Goal: Transaction & Acquisition: Subscribe to service/newsletter

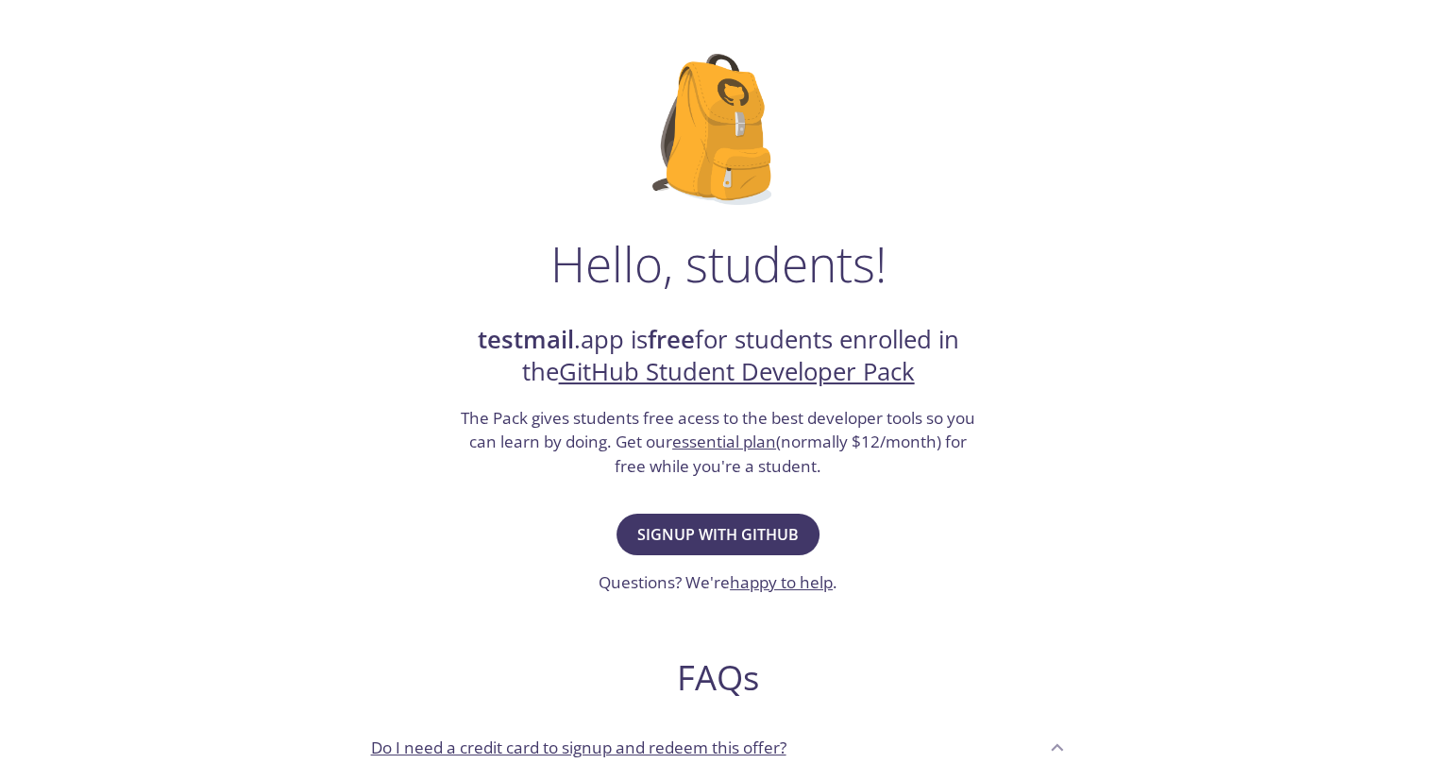
scroll to position [87, 0]
click at [744, 538] on span "Signup with GitHub" at bounding box center [717, 533] width 161 height 26
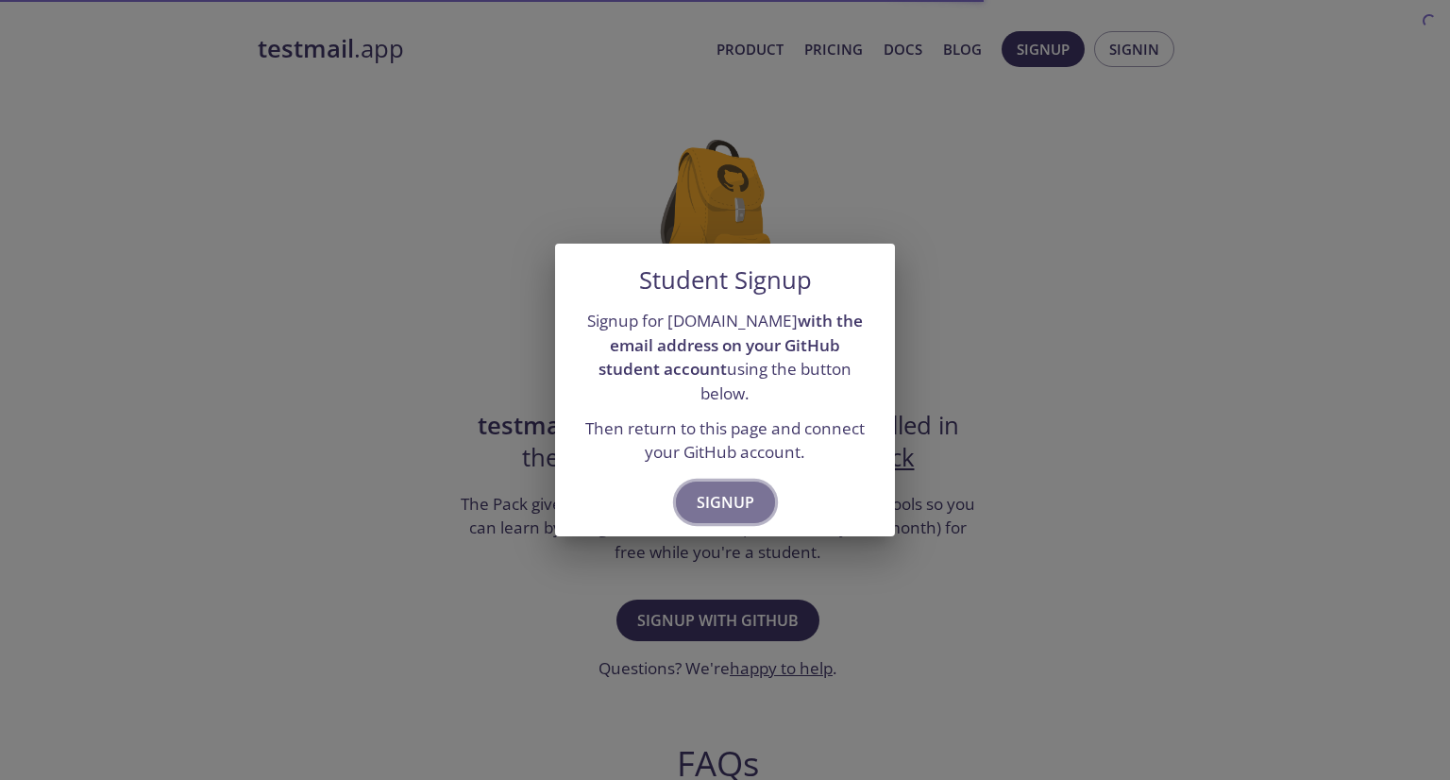
click at [729, 489] on span "Signup" at bounding box center [726, 502] width 58 height 26
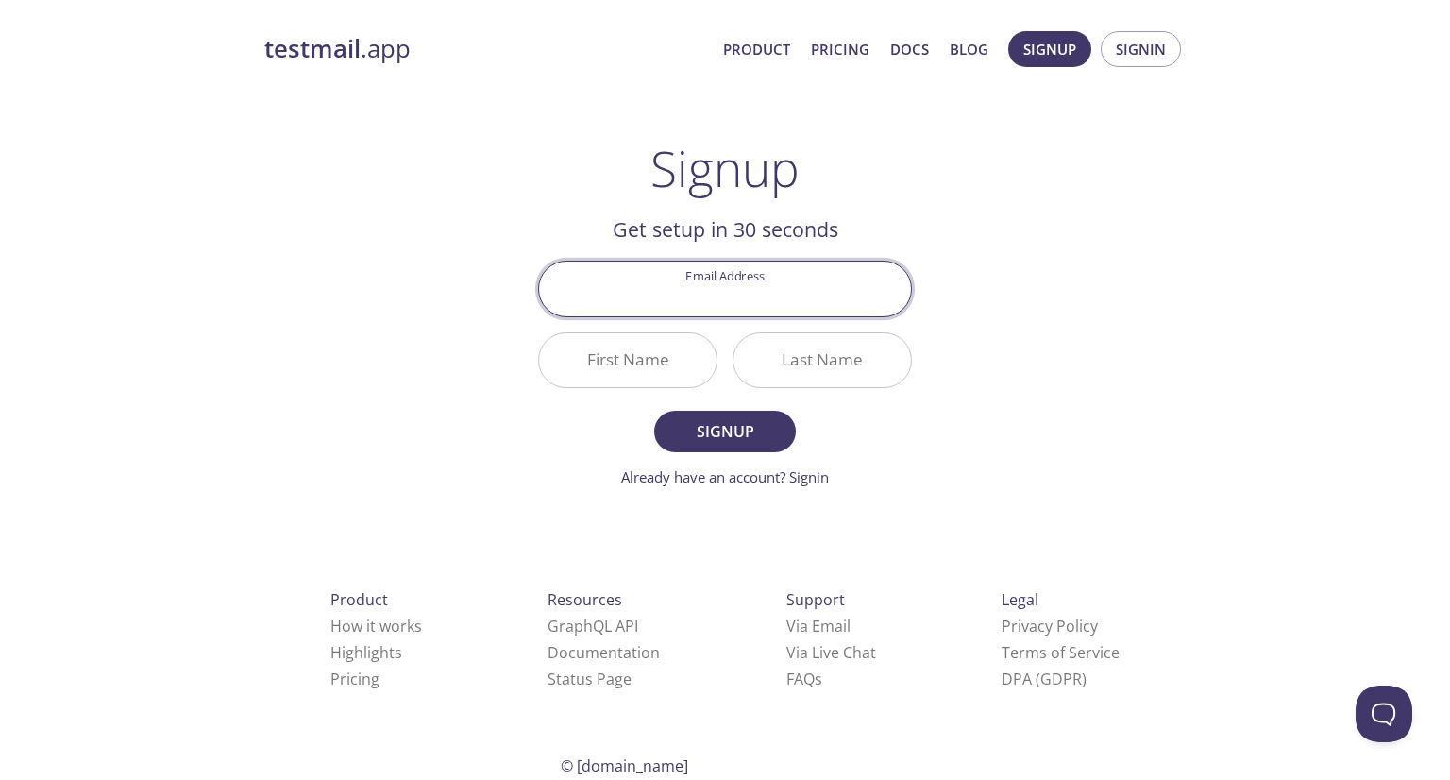
click at [732, 304] on input "Email Address" at bounding box center [725, 288] width 372 height 54
type input "[EMAIL_ADDRESS][DOMAIN_NAME]"
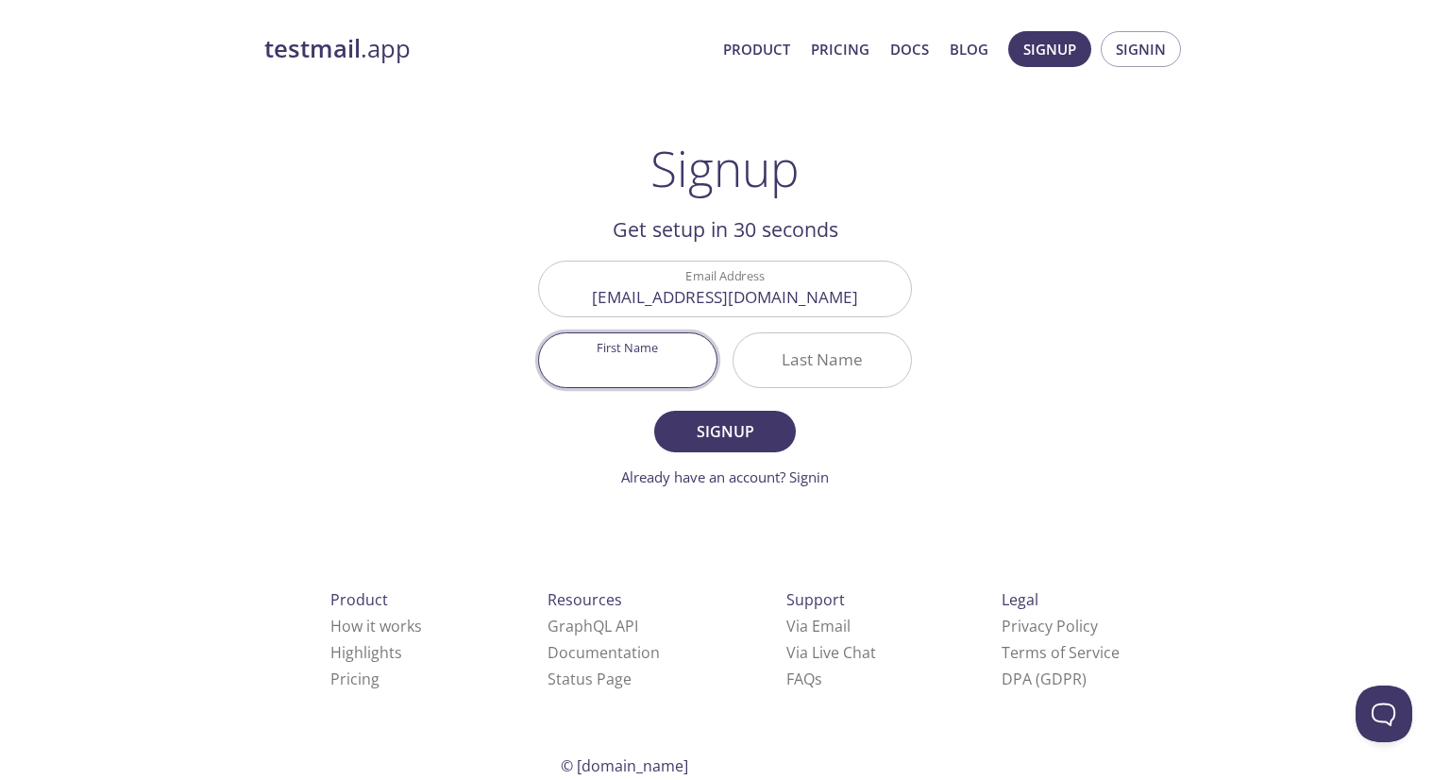
click at [642, 364] on input "First Name" at bounding box center [627, 360] width 177 height 54
click at [630, 364] on input "First Name" at bounding box center [627, 360] width 177 height 54
type input "J"
type input "[PERSON_NAME]"
type input "K"
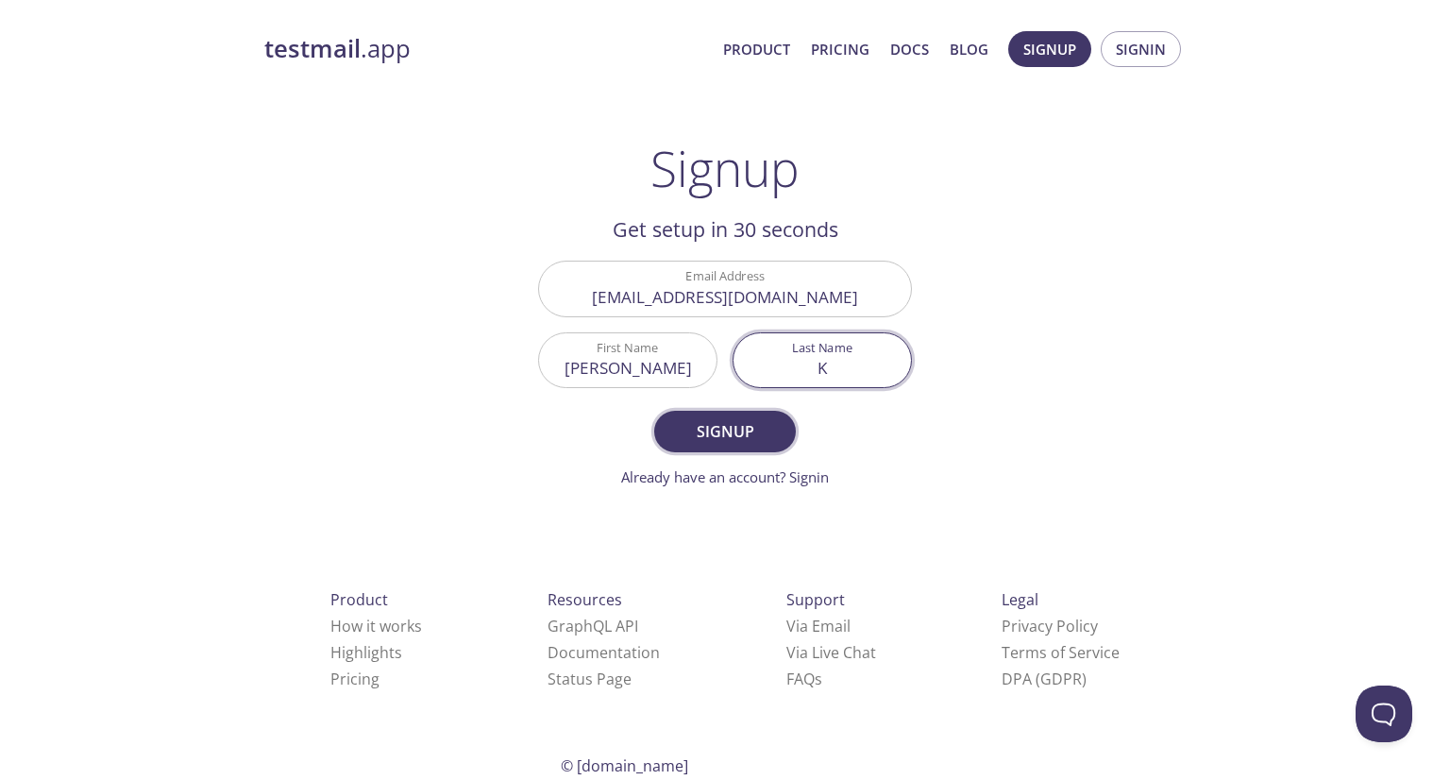
click at [716, 425] on span "Signup" at bounding box center [725, 431] width 100 height 26
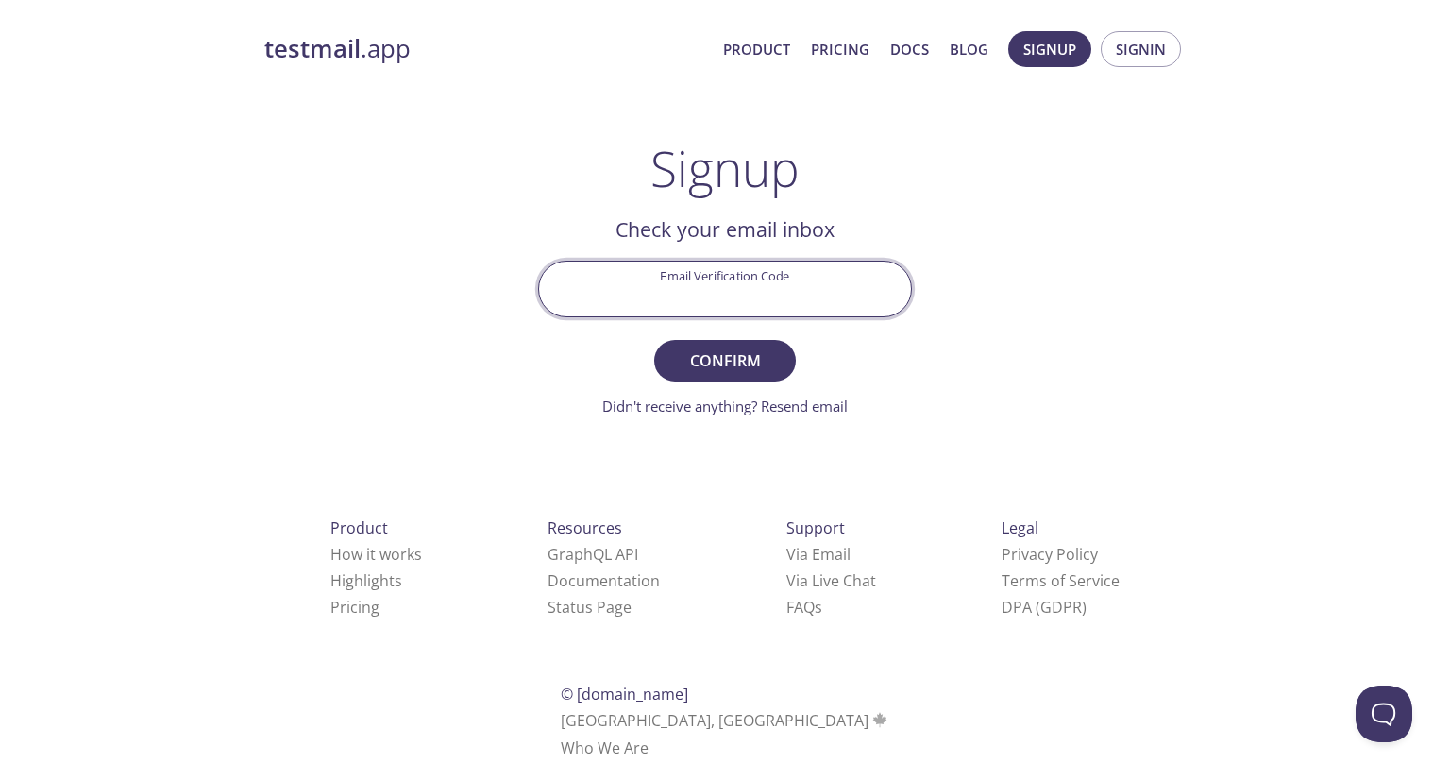
click at [701, 284] on input "Email Verification Code" at bounding box center [725, 288] width 372 height 54
paste input "8DMRLRU"
type input "8DMRLRU"
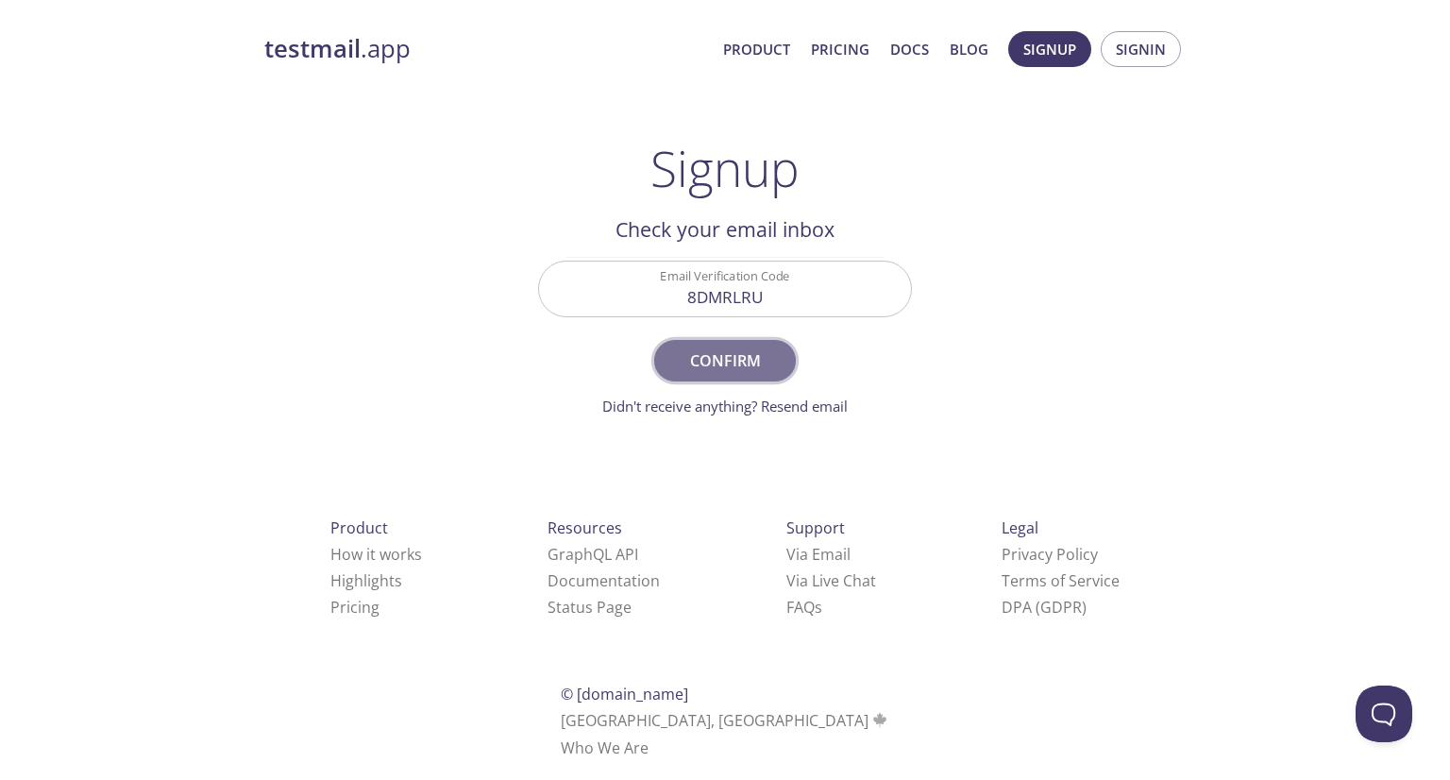
click at [700, 348] on span "Confirm" at bounding box center [725, 360] width 100 height 26
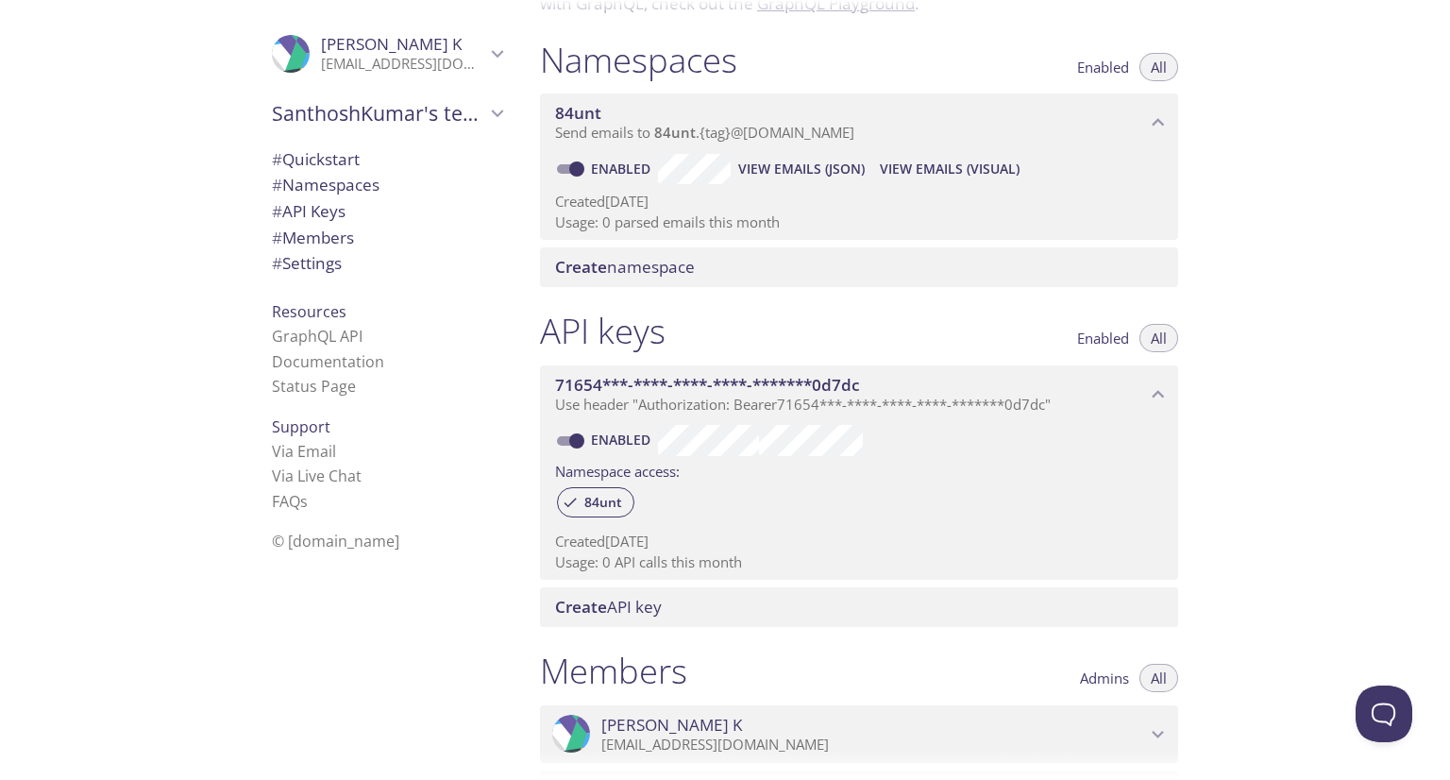
scroll to position [170, 0]
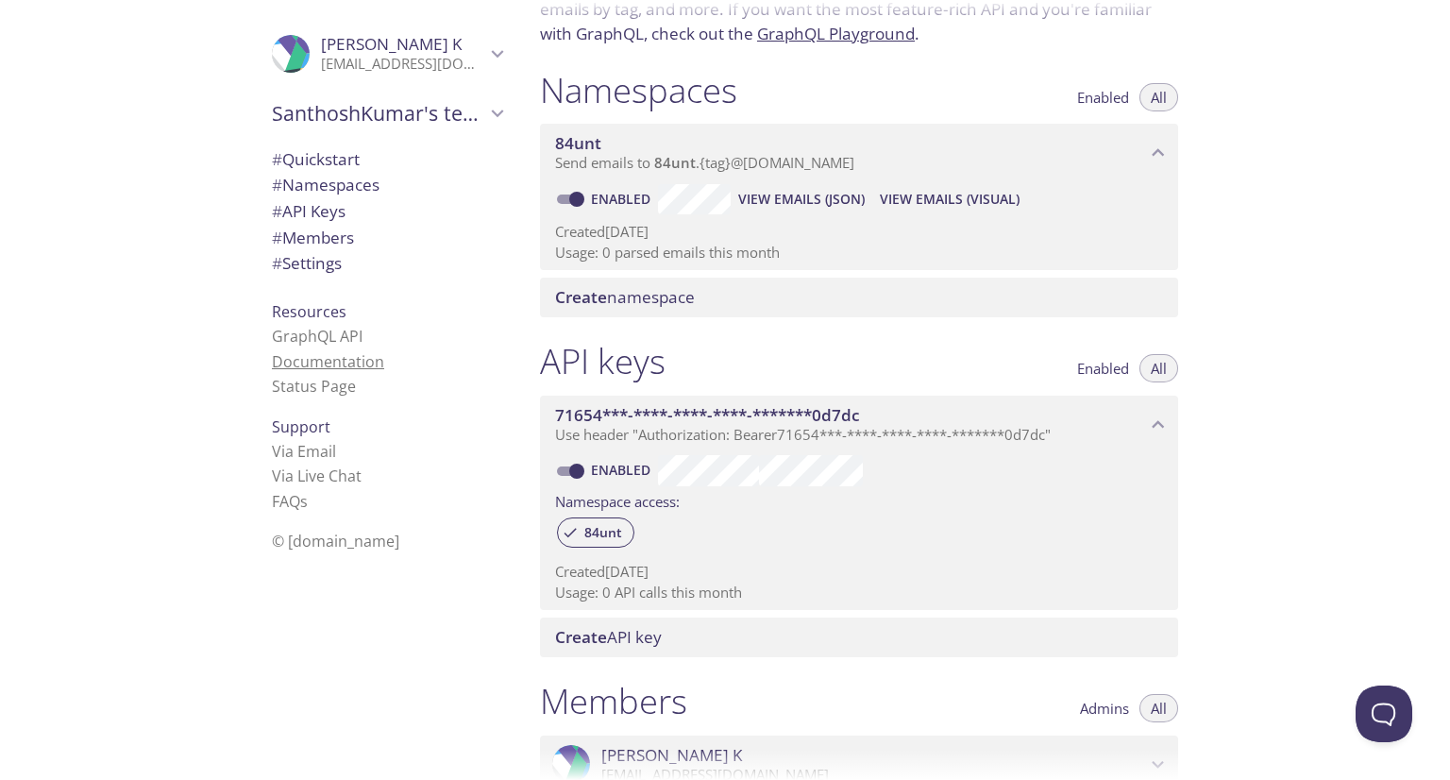
click at [328, 364] on link "Documentation" at bounding box center [328, 361] width 112 height 21
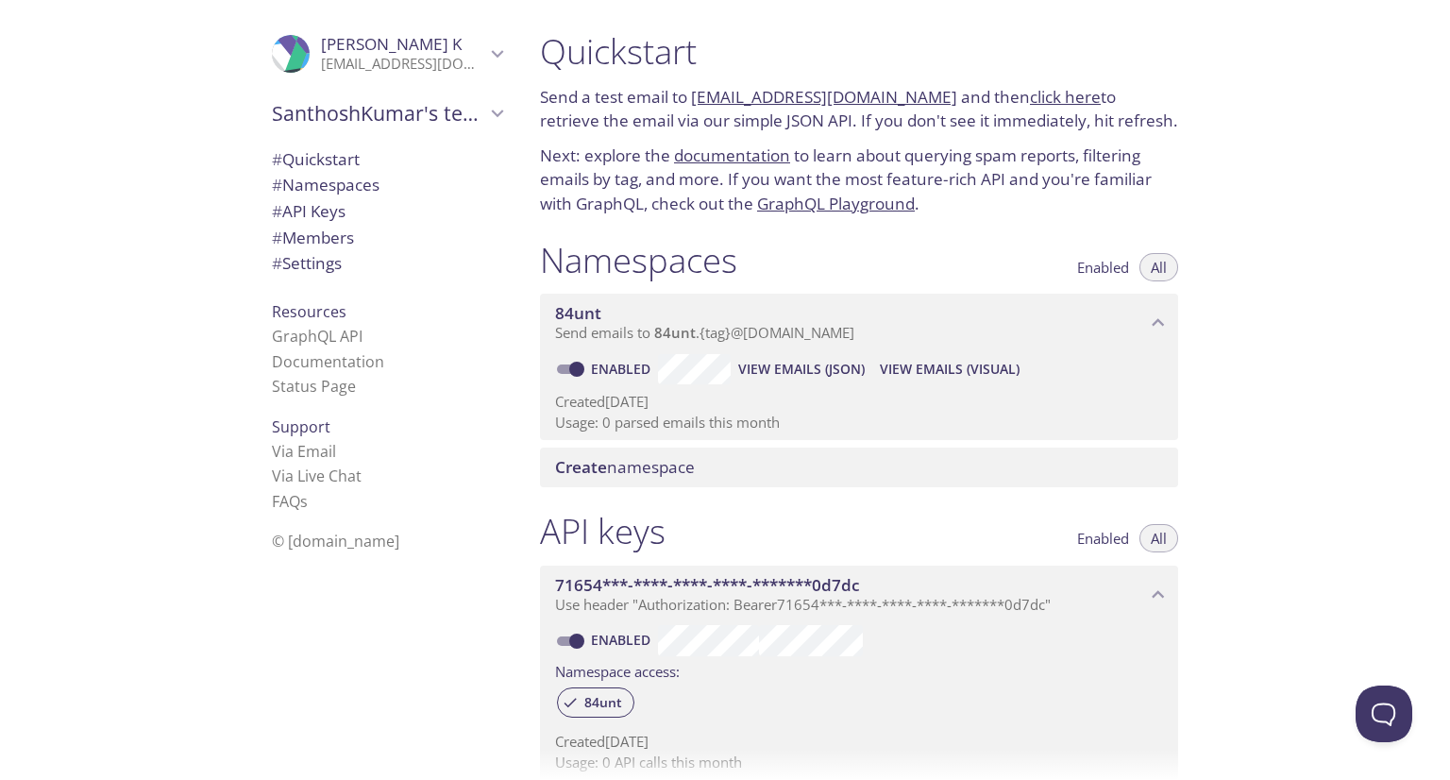
click at [725, 160] on link "documentation" at bounding box center [732, 155] width 116 height 22
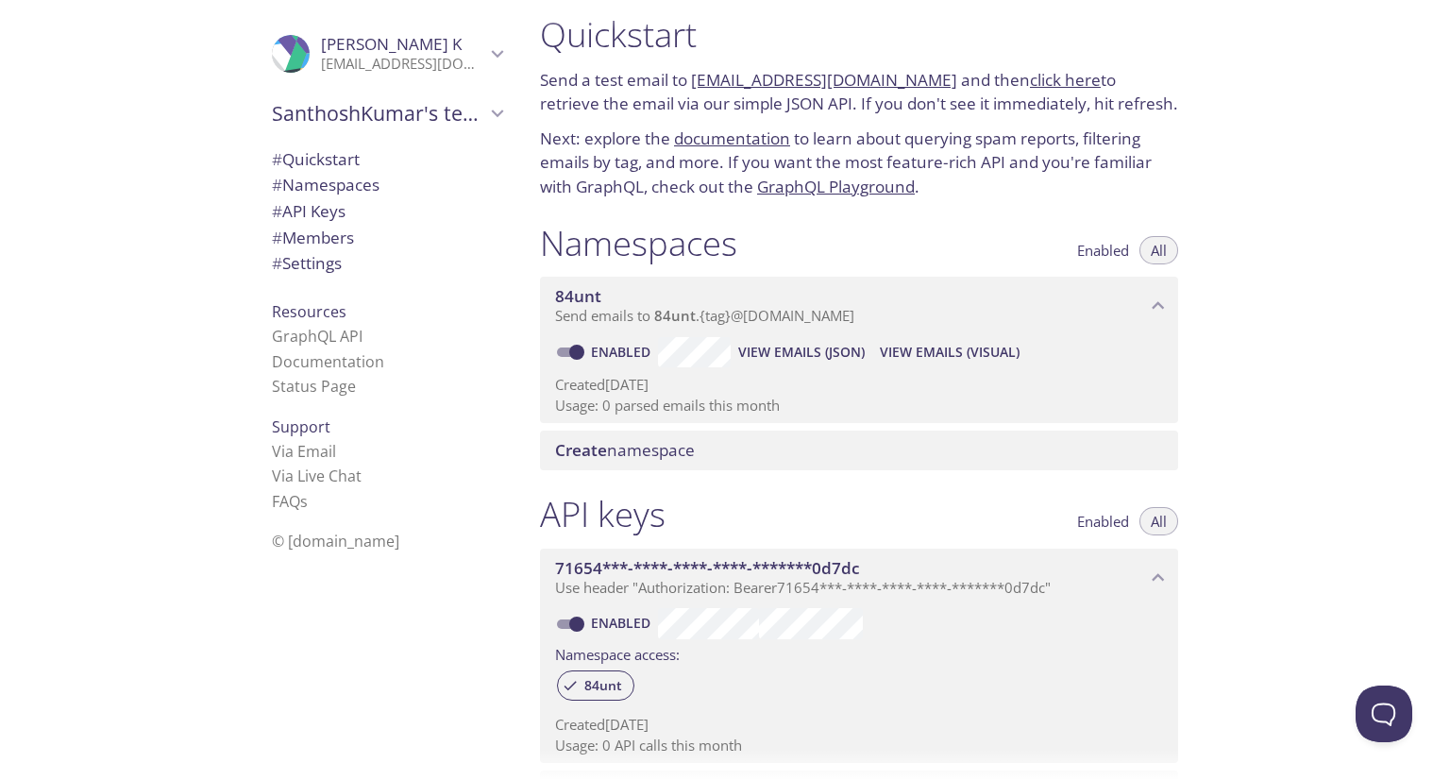
scroll to position [15, 0]
